Goal: Task Accomplishment & Management: Use online tool/utility

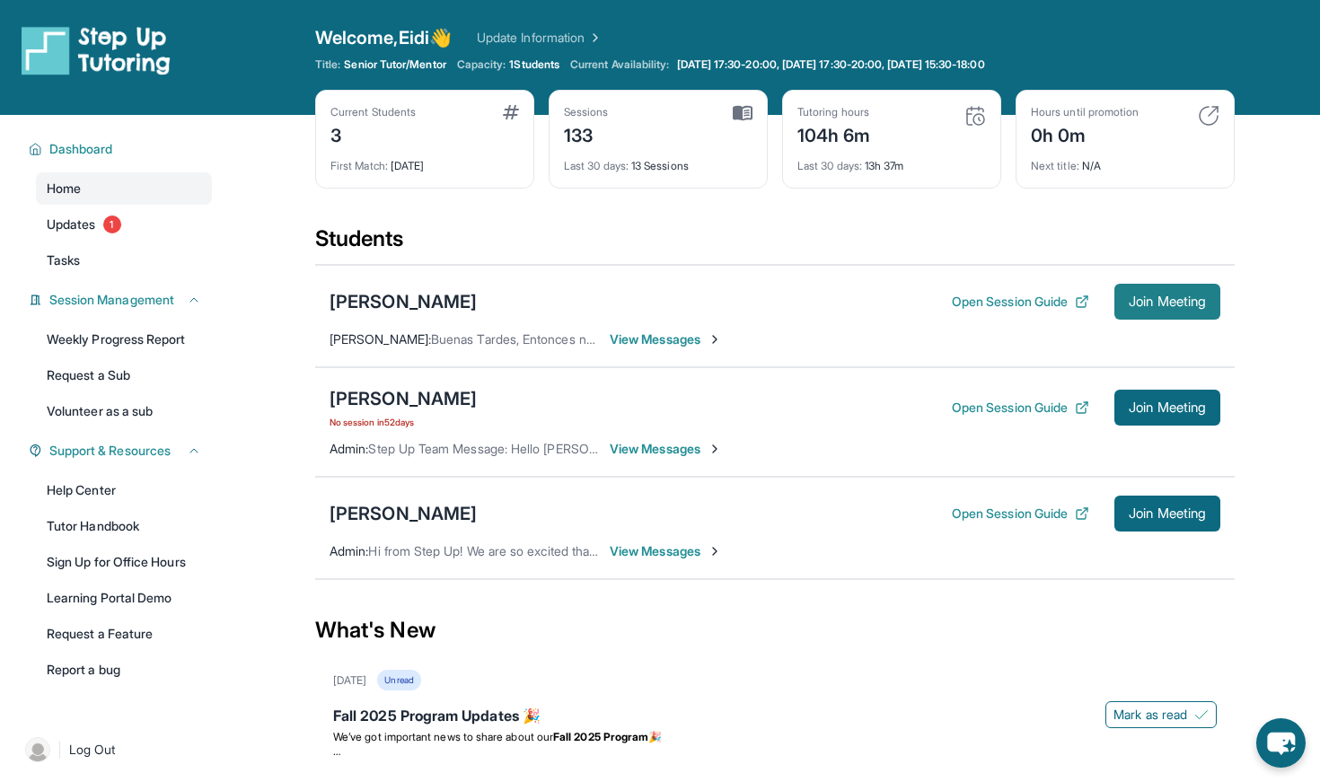
click at [1184, 300] on span "Join Meeting" at bounding box center [1167, 301] width 77 height 11
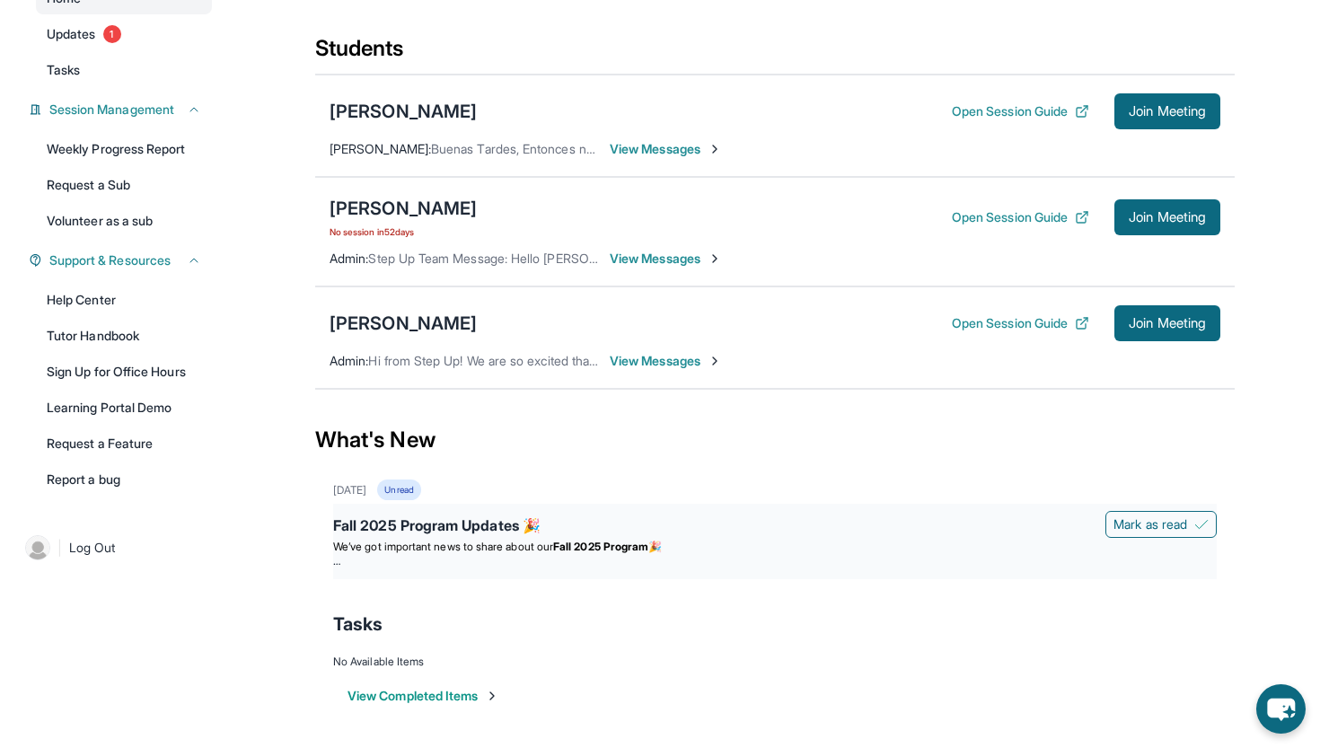
scroll to position [190, 0]
click at [535, 522] on div "Fall 2025 Program Updates 🎉" at bounding box center [775, 526] width 884 height 25
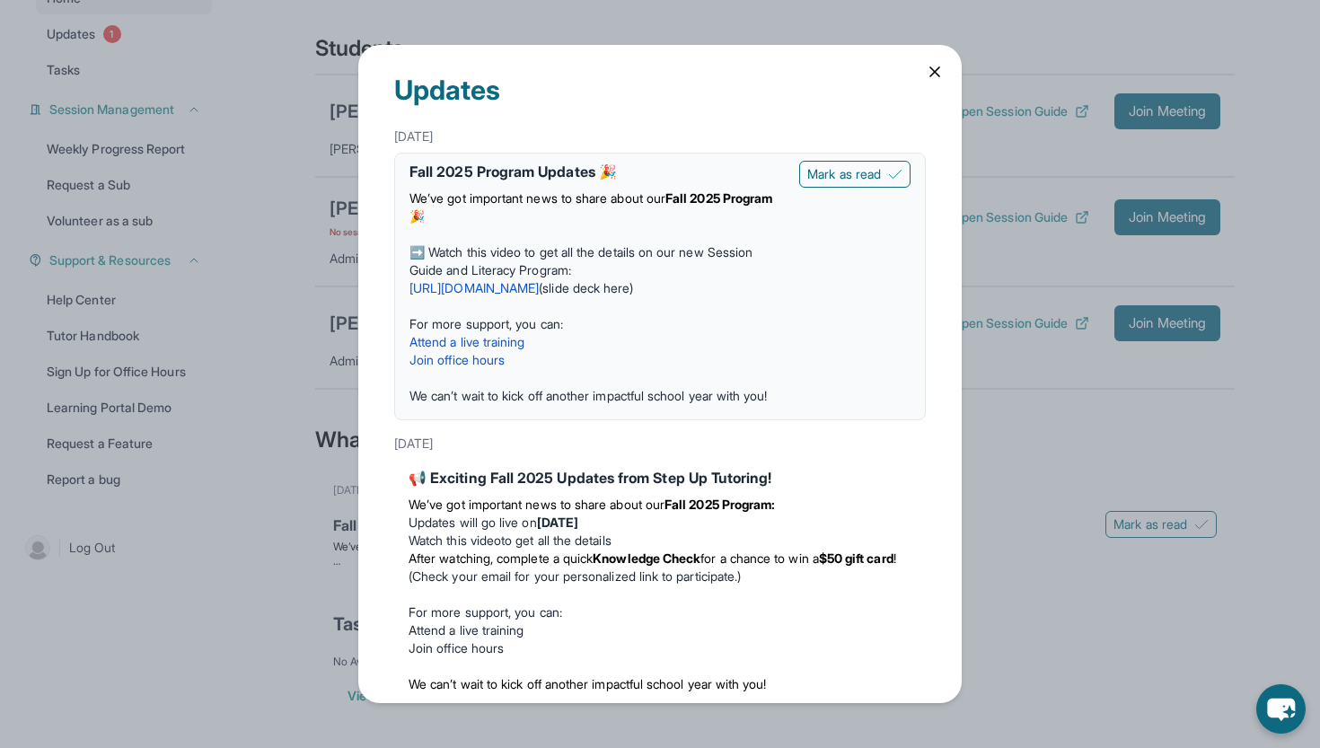
click at [524, 291] on link "[URL][DOMAIN_NAME]" at bounding box center [473, 287] width 129 height 15
